Goal: Complete application form

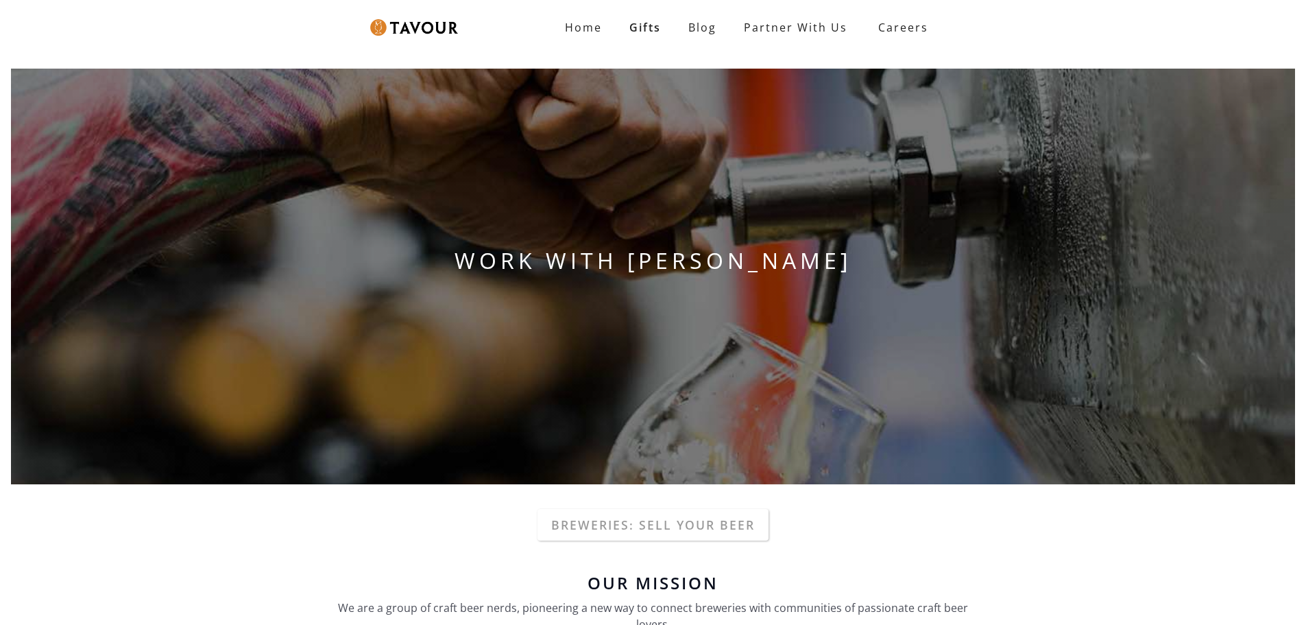
scroll to position [274, 0]
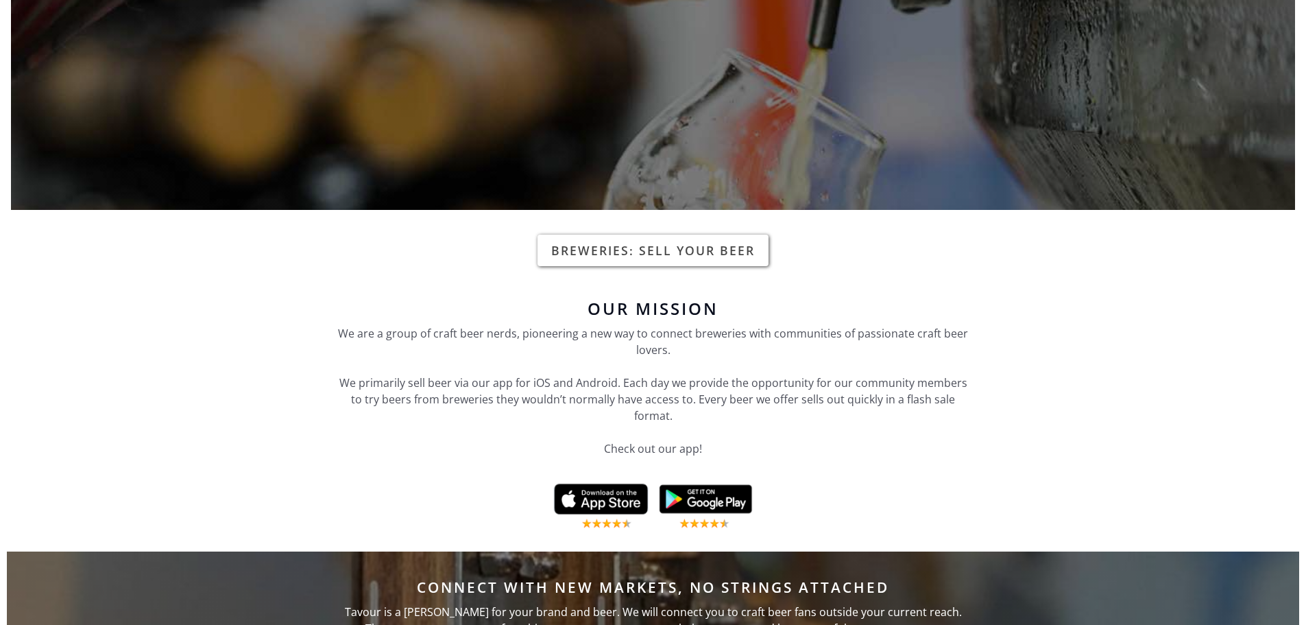
click at [666, 248] on link "Breweries: Sell your beer" at bounding box center [653, 250] width 231 height 32
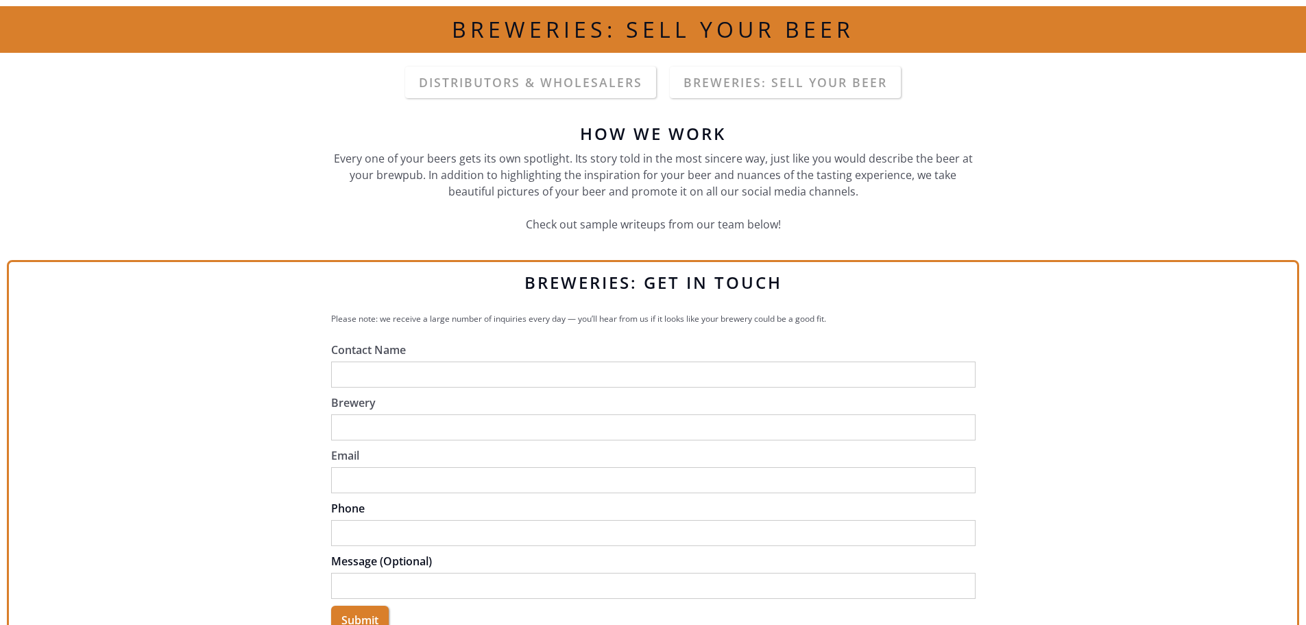
scroll to position [206, 0]
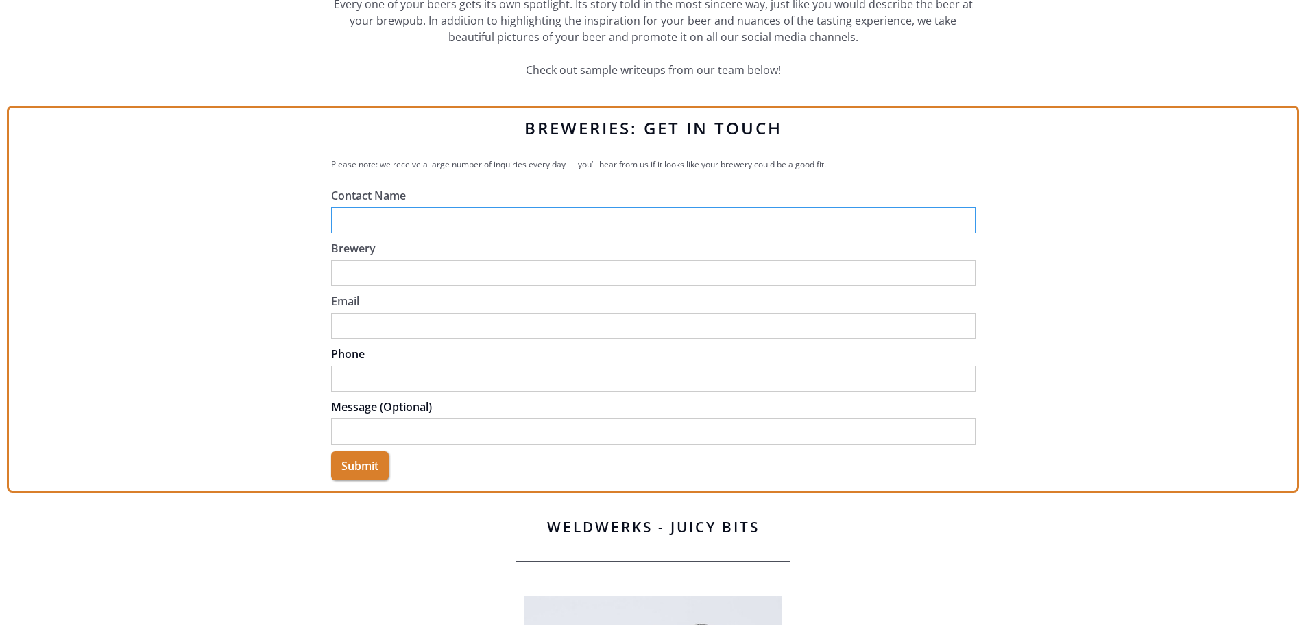
click at [405, 213] on input "Contact Name" at bounding box center [653, 220] width 644 height 26
type input "[PERSON_NAME]"
type input "[PERSON_NAME][EMAIL_ADDRESS][DOMAIN_NAME]"
type input "2062763531"
click at [416, 272] on input "Brewery" at bounding box center [653, 273] width 644 height 26
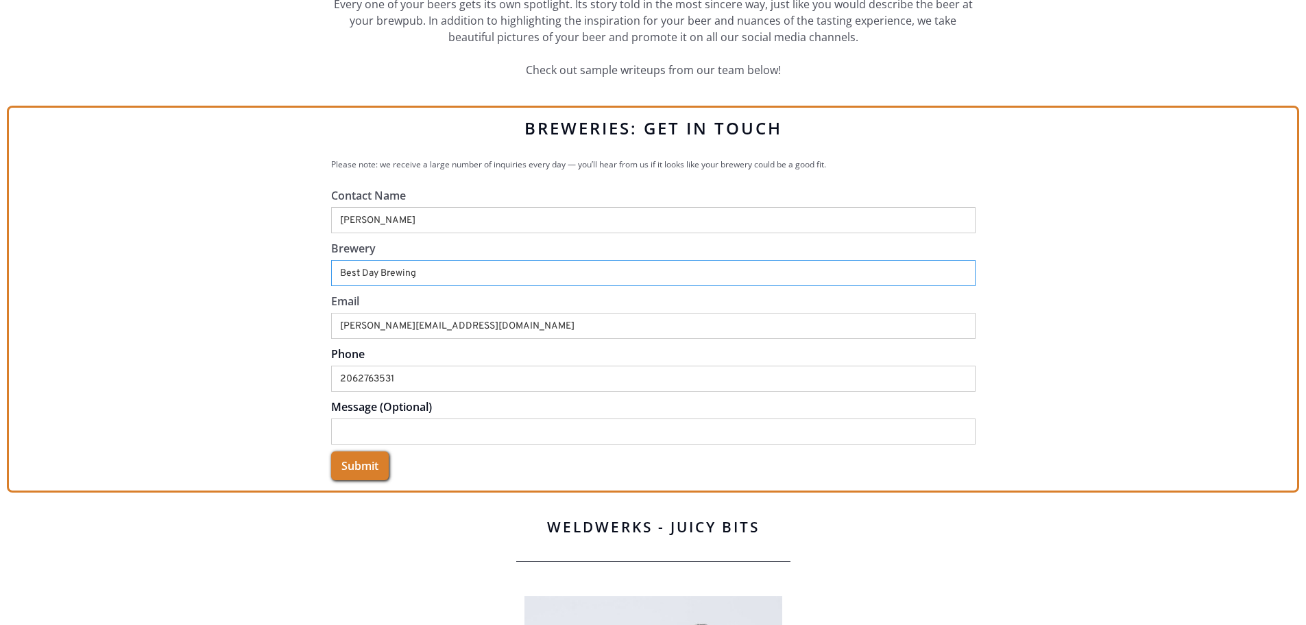
type input "Best Day Brewing"
click at [366, 463] on input "Submit" at bounding box center [360, 465] width 58 height 29
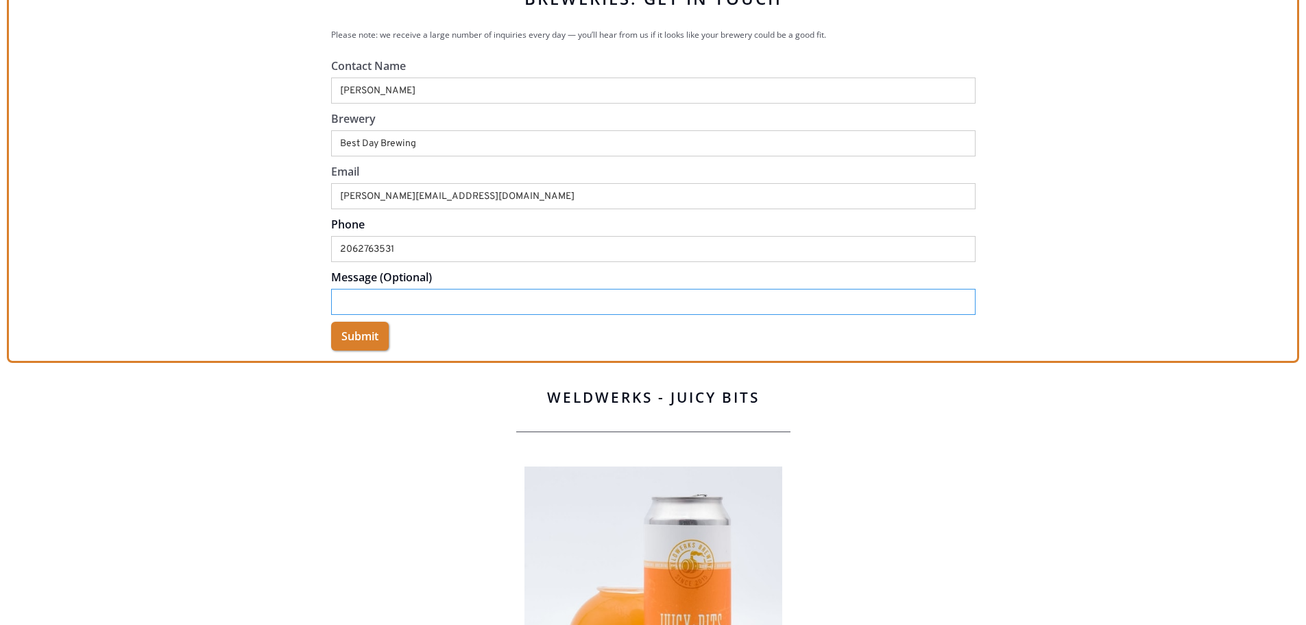
scroll to position [137, 0]
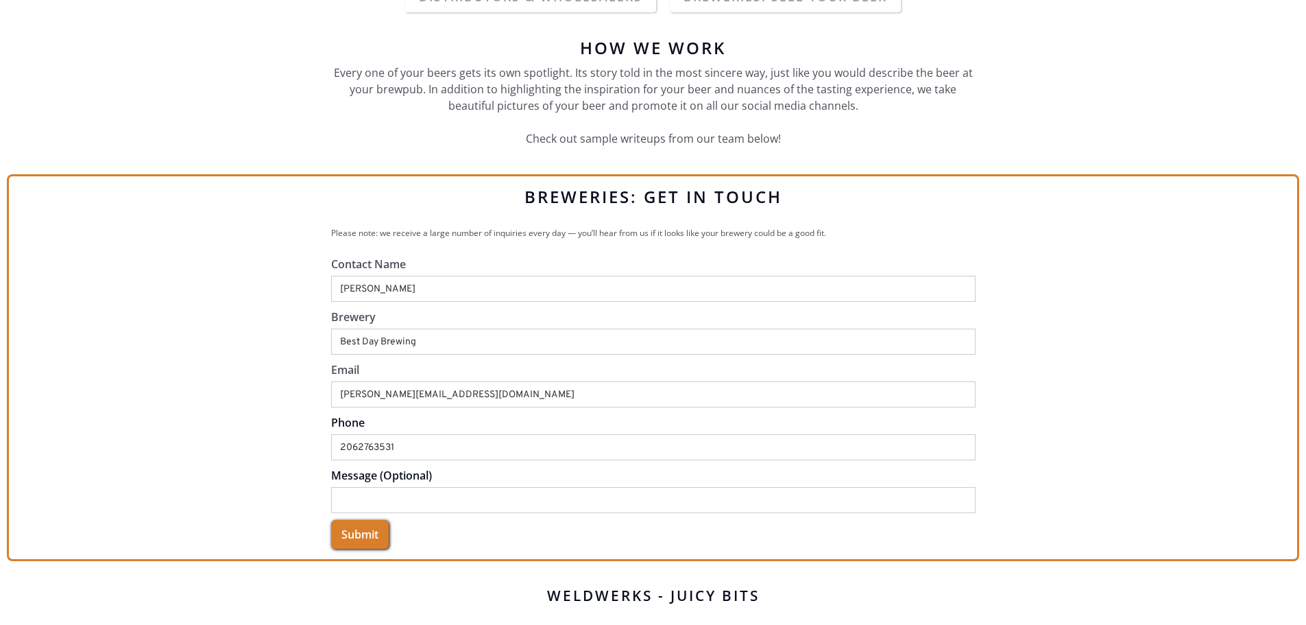
click at [352, 528] on input "Submit" at bounding box center [360, 534] width 58 height 29
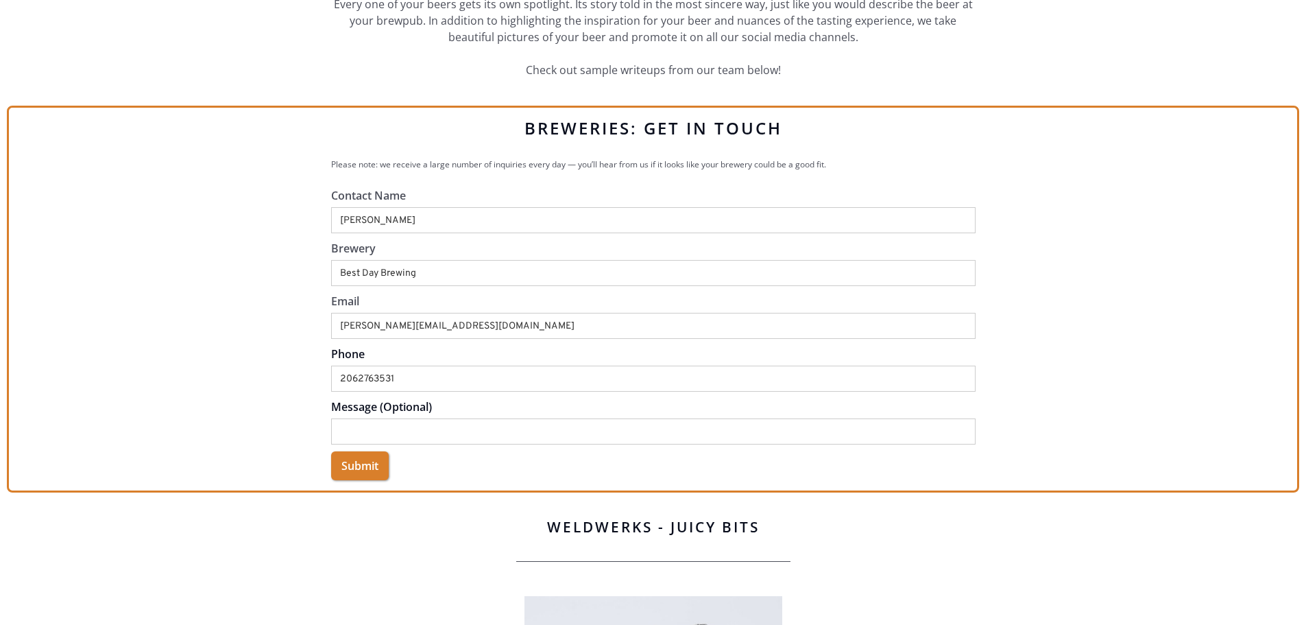
click at [459, 487] on div "Contact Name [PERSON_NAME] Brewery Best Day Brewing Email [PERSON_NAME][EMAIL_A…" at bounding box center [653, 338] width 644 height 303
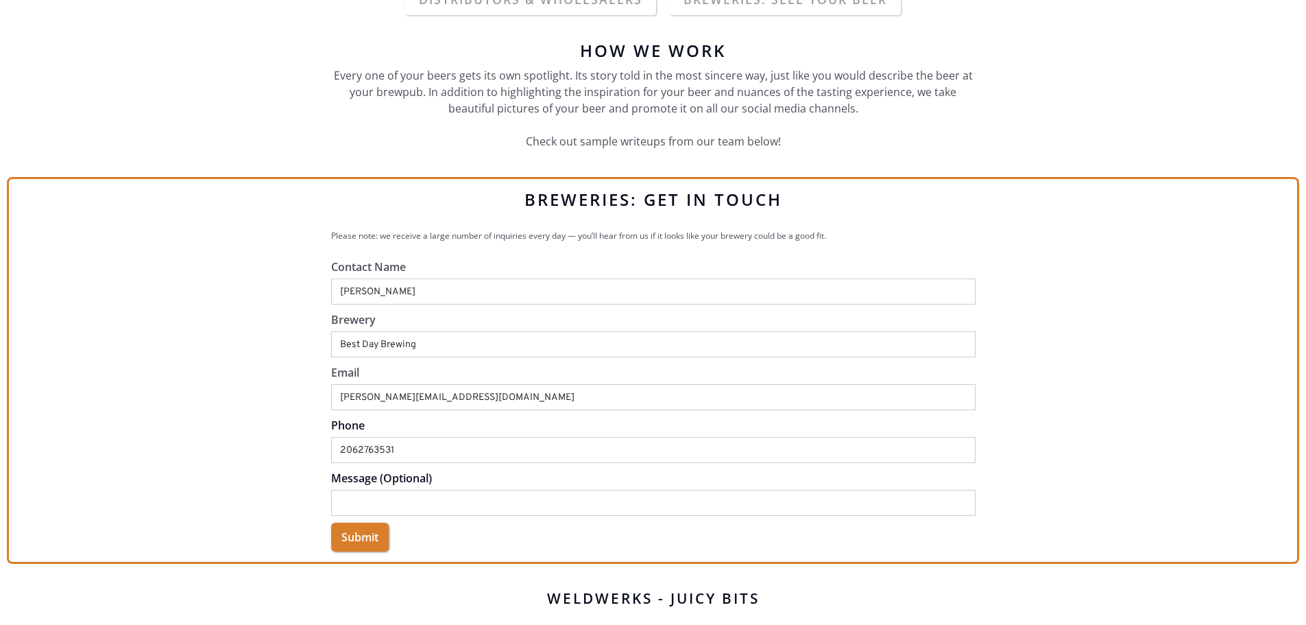
scroll to position [274, 0]
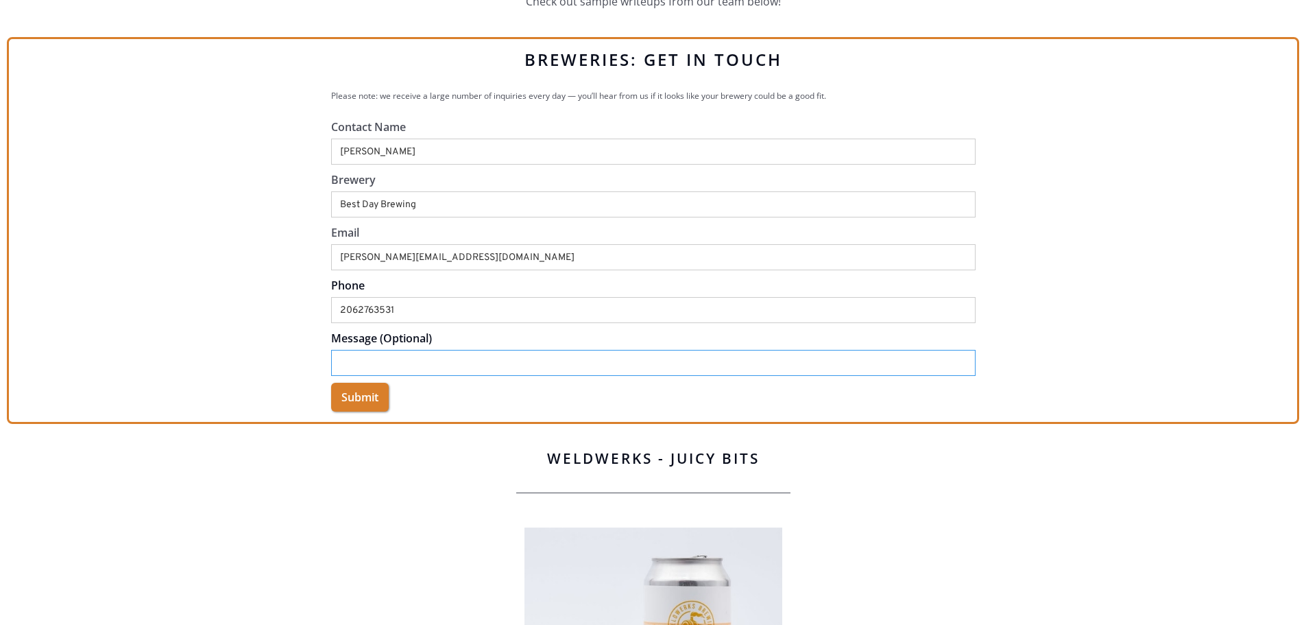
click at [422, 365] on input "Message (Optional)" at bounding box center [653, 363] width 644 height 26
type input "Thank you!"
click at [374, 384] on input "Submit" at bounding box center [360, 397] width 58 height 29
type input "Please wait..."
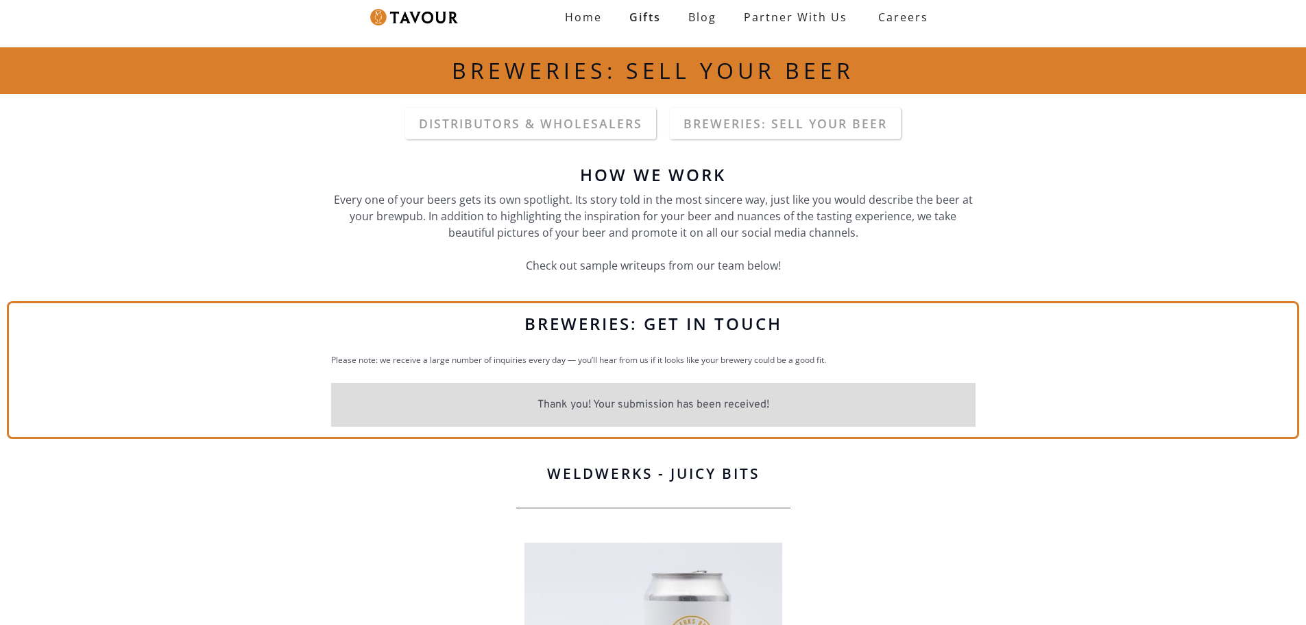
scroll to position [0, 0]
